Goal: Task Accomplishment & Management: Use online tool/utility

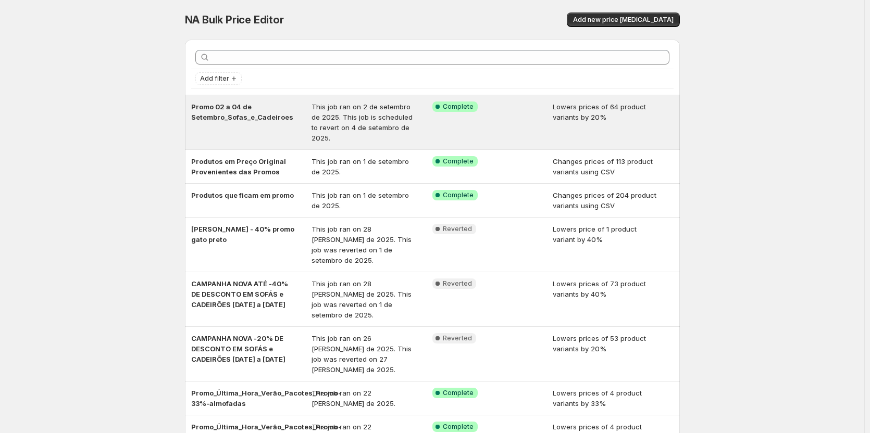
click at [261, 115] on span "Promo 02 a 04 de Setembro_Sofas_e_Cadeiroes" at bounding box center [242, 112] width 102 height 19
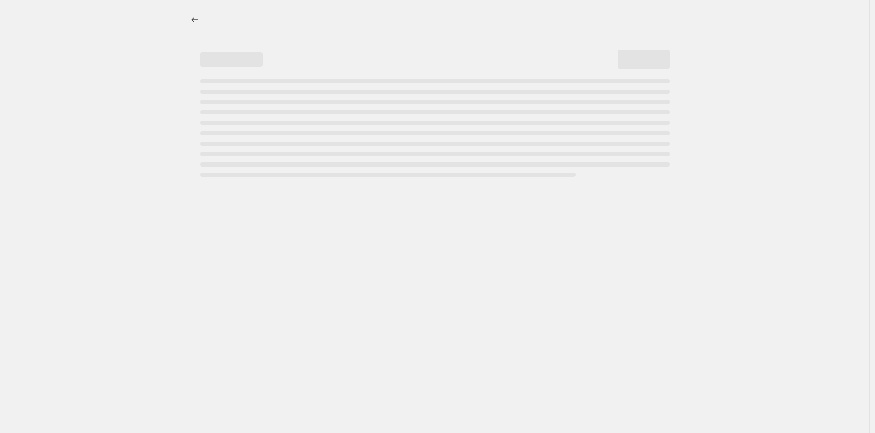
select select "percentage"
